Goal: Task Accomplishment & Management: Manage account settings

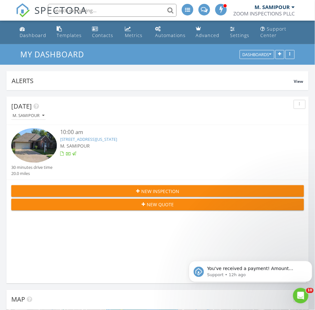
click at [113, 142] on link "22010 Kenlake Dr, Katy, Texas 77450" at bounding box center [88, 139] width 57 height 6
